Goal: Information Seeking & Learning: Check status

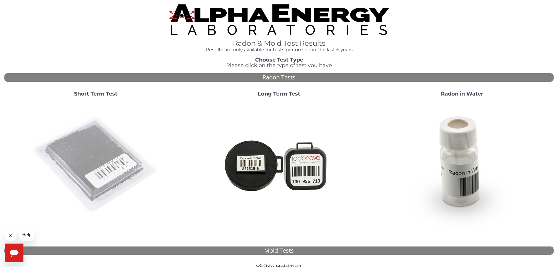
click at [109, 144] on img at bounding box center [96, 165] width 126 height 126
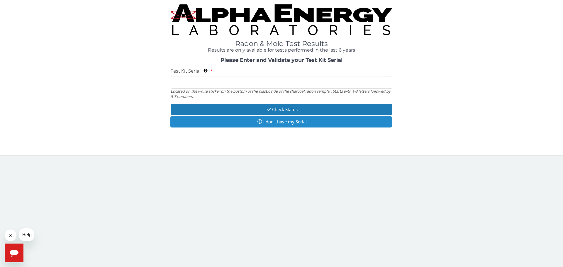
click at [279, 124] on button "I don't have my Serial" at bounding box center [281, 121] width 222 height 11
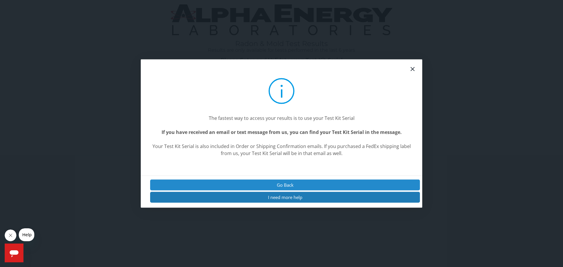
click at [278, 184] on button "Go Back" at bounding box center [285, 184] width 270 height 11
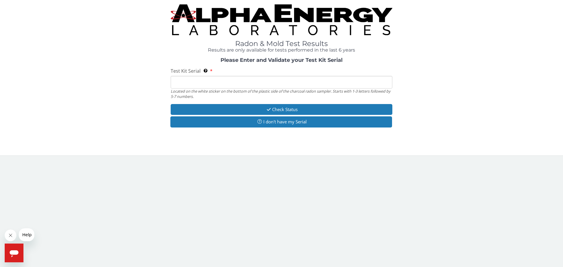
click at [253, 85] on input "Test Kit Serial Located on the white sticker on the bottom of the plastic side …" at bounding box center [282, 82] width 222 height 13
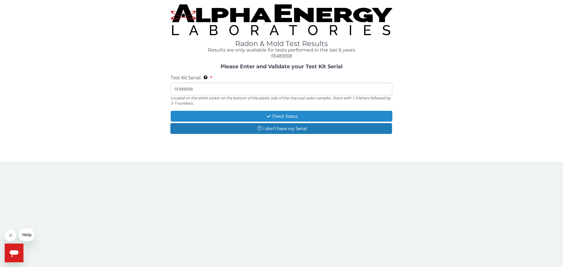
type input "FE489008"
click at [250, 115] on button "Check Status" at bounding box center [282, 116] width 222 height 11
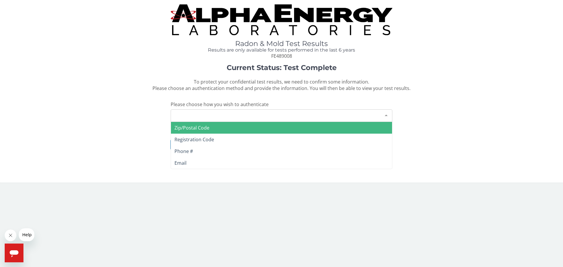
click at [293, 115] on div "Please make a selection" at bounding box center [282, 115] width 222 height 13
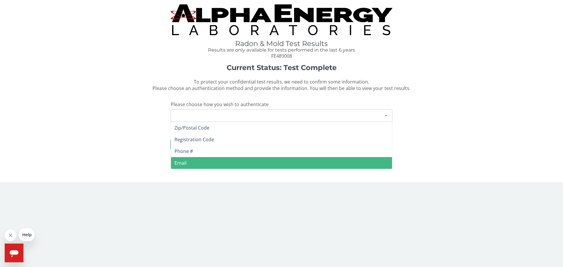
click at [231, 162] on span "Email" at bounding box center [281, 163] width 221 height 12
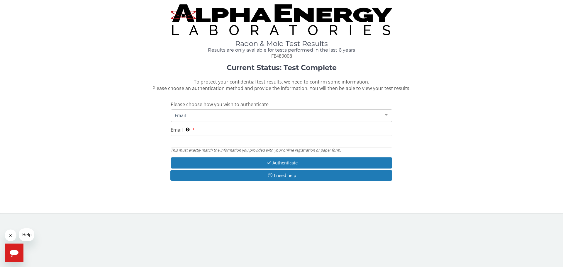
click at [229, 143] on input "Email This must exactly match the information you provided with your online reg…" at bounding box center [282, 141] width 222 height 13
type input "[EMAIL_ADDRESS][DOMAIN_NAME]"
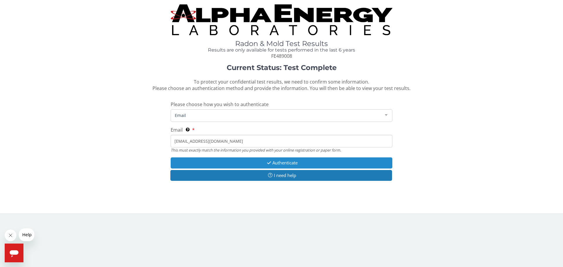
click at [230, 162] on button "Authenticate" at bounding box center [282, 162] width 222 height 11
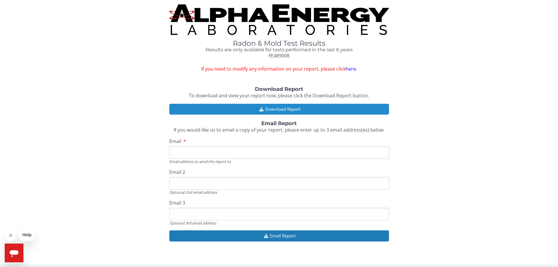
click at [261, 108] on icon "button" at bounding box center [261, 109] width 7 height 4
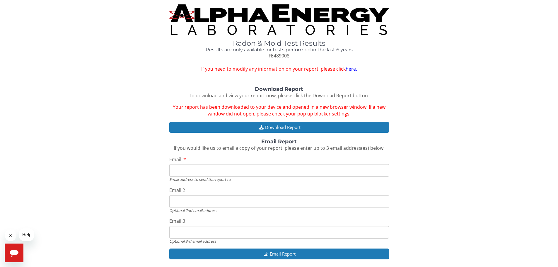
click at [350, 69] on link "here." at bounding box center [351, 69] width 11 height 6
